Goal: Information Seeking & Learning: Learn about a topic

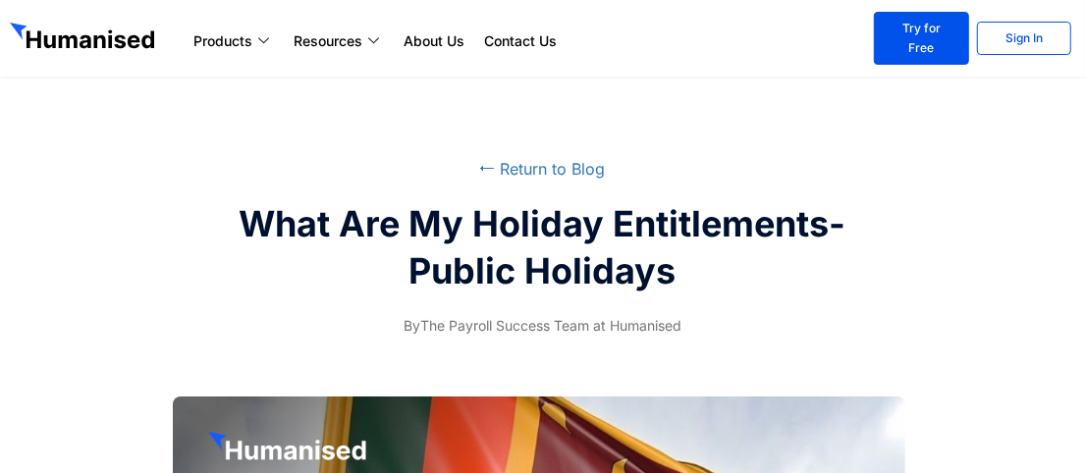
click at [20, 207] on div "What Are My Holiday Entitlements-Public Holidays" at bounding box center [542, 247] width 1065 height 94
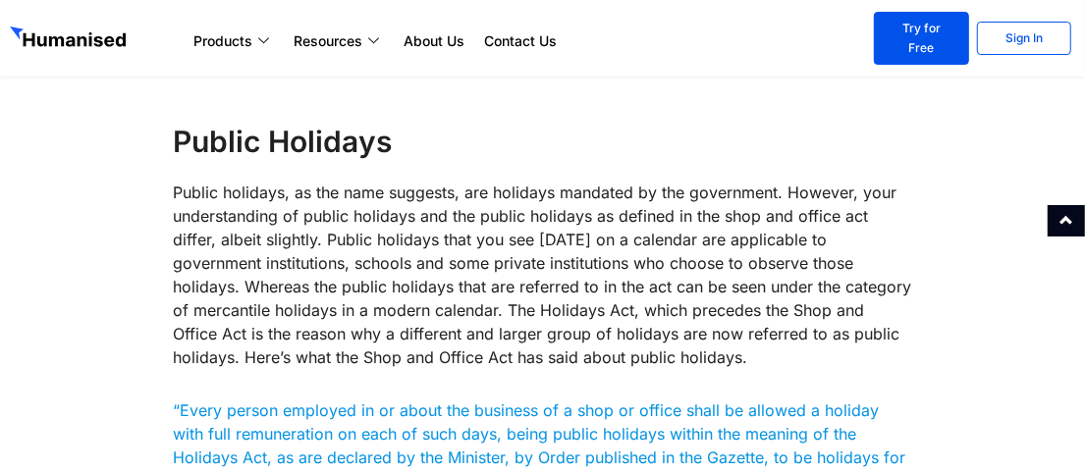
scroll to position [729, 0]
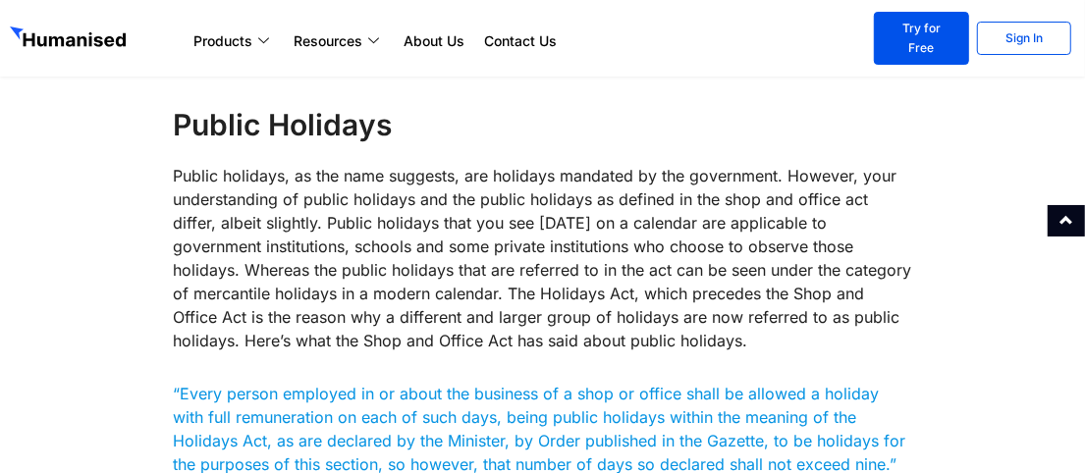
scroll to position [831, 0]
